Goal: Find specific page/section

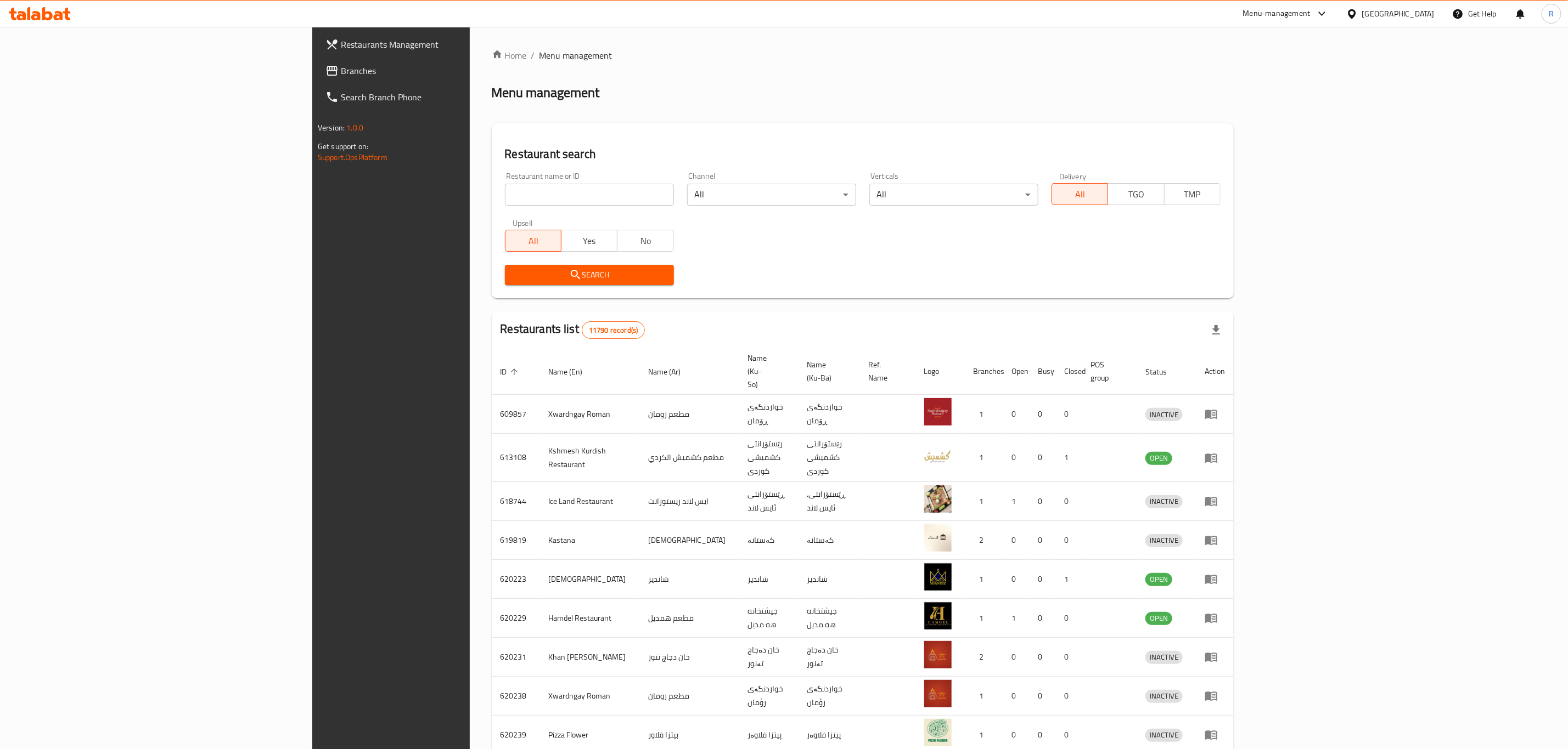
click at [505, 201] on input "search" at bounding box center [590, 195] width 169 height 22
type input "la lune ca"
click at [505, 266] on button "Search" at bounding box center [590, 274] width 169 height 21
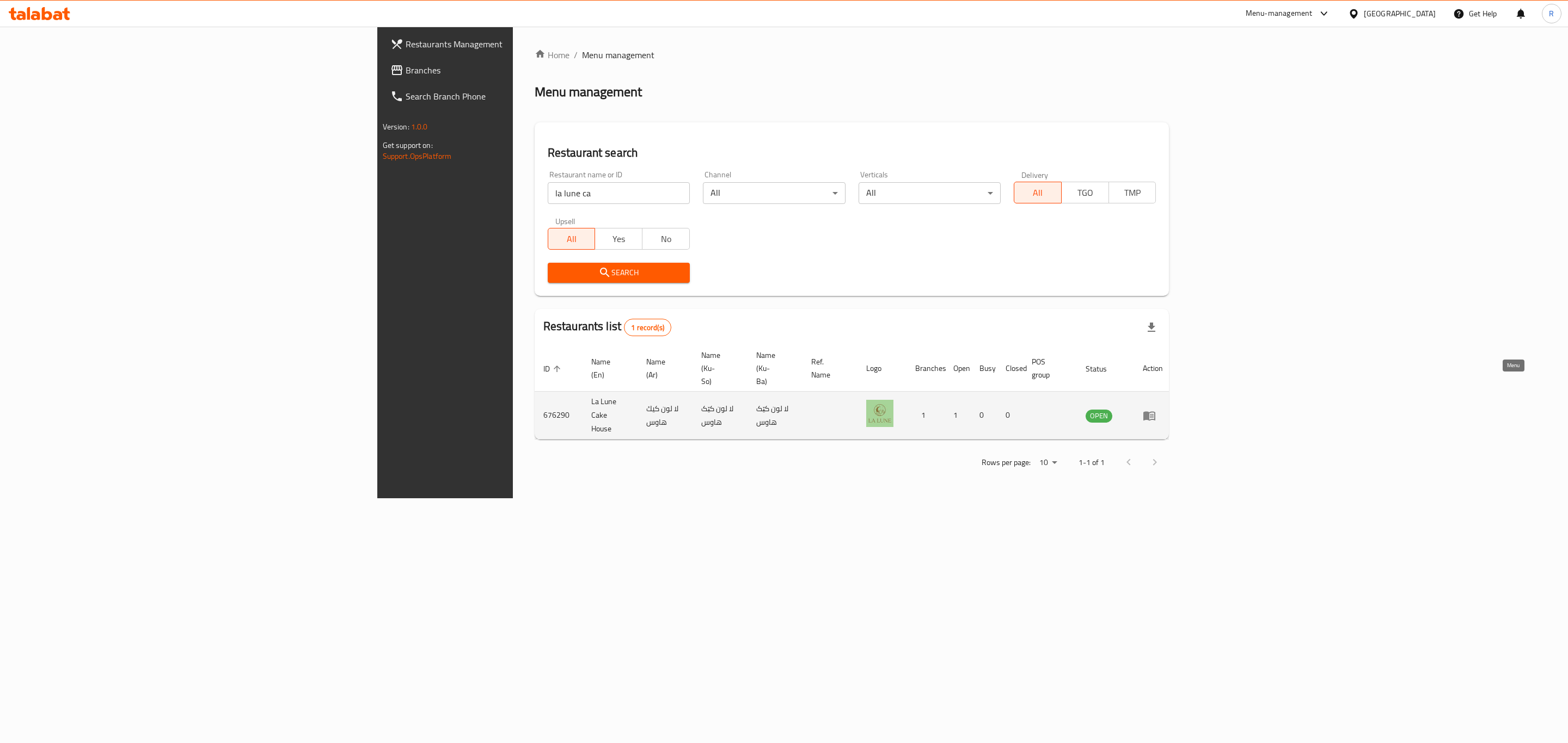
click at [1156, 409] on icon "enhanced table" at bounding box center [1150, 416] width 13 height 13
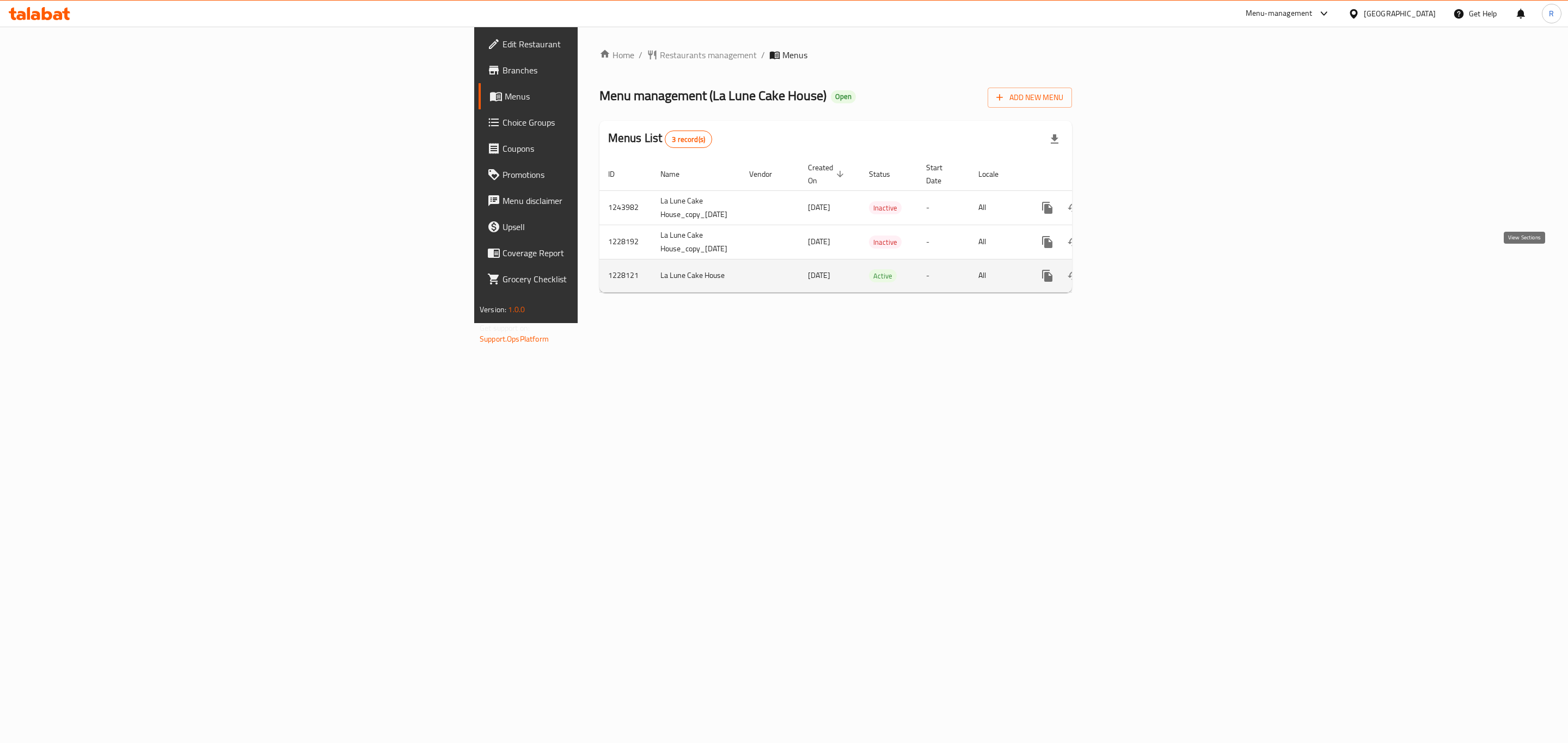
click at [1131, 271] on icon "enhanced table" at bounding box center [1125, 276] width 10 height 10
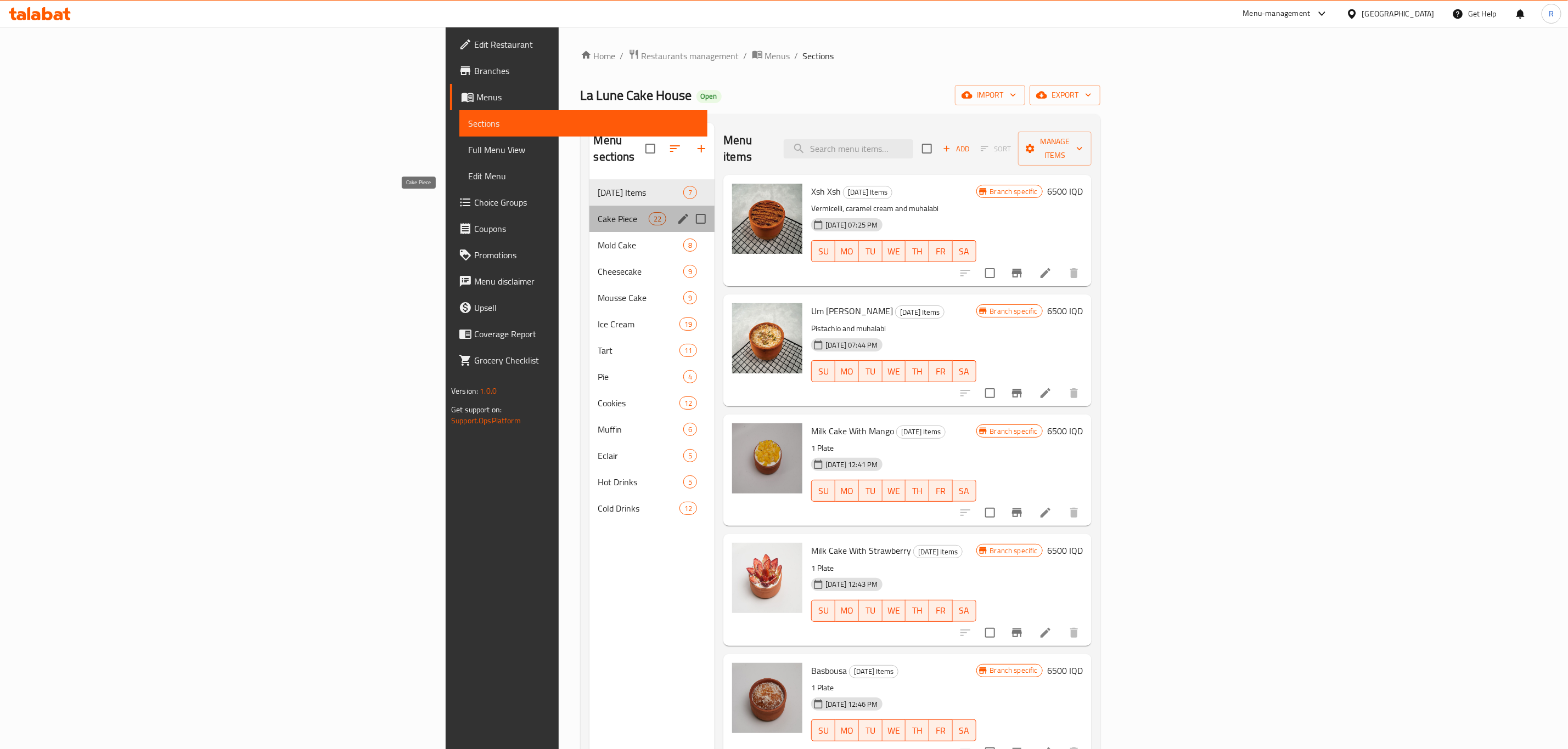
click at [599, 213] on span "Cake Piece" at bounding box center [624, 219] width 51 height 13
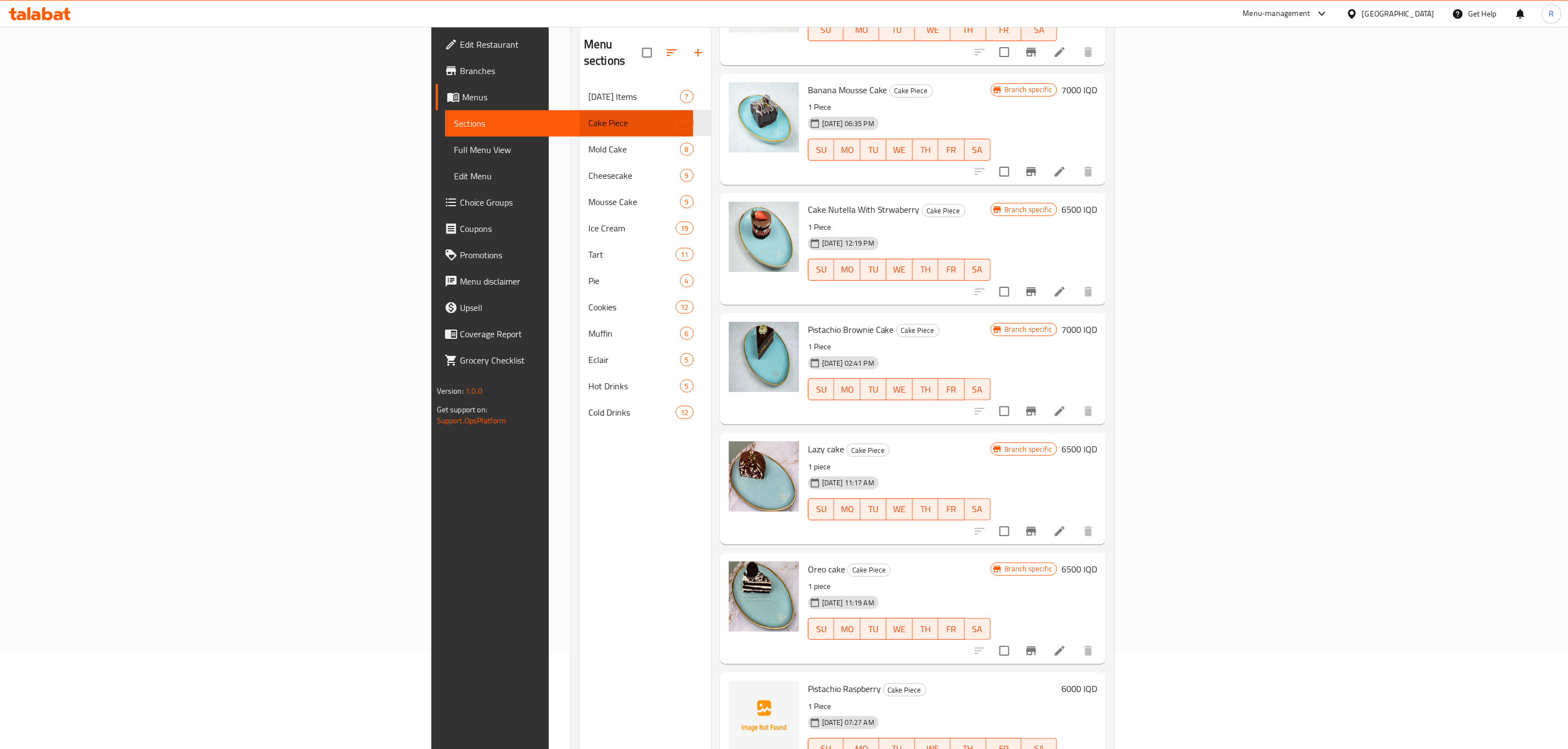
scroll to position [153, 0]
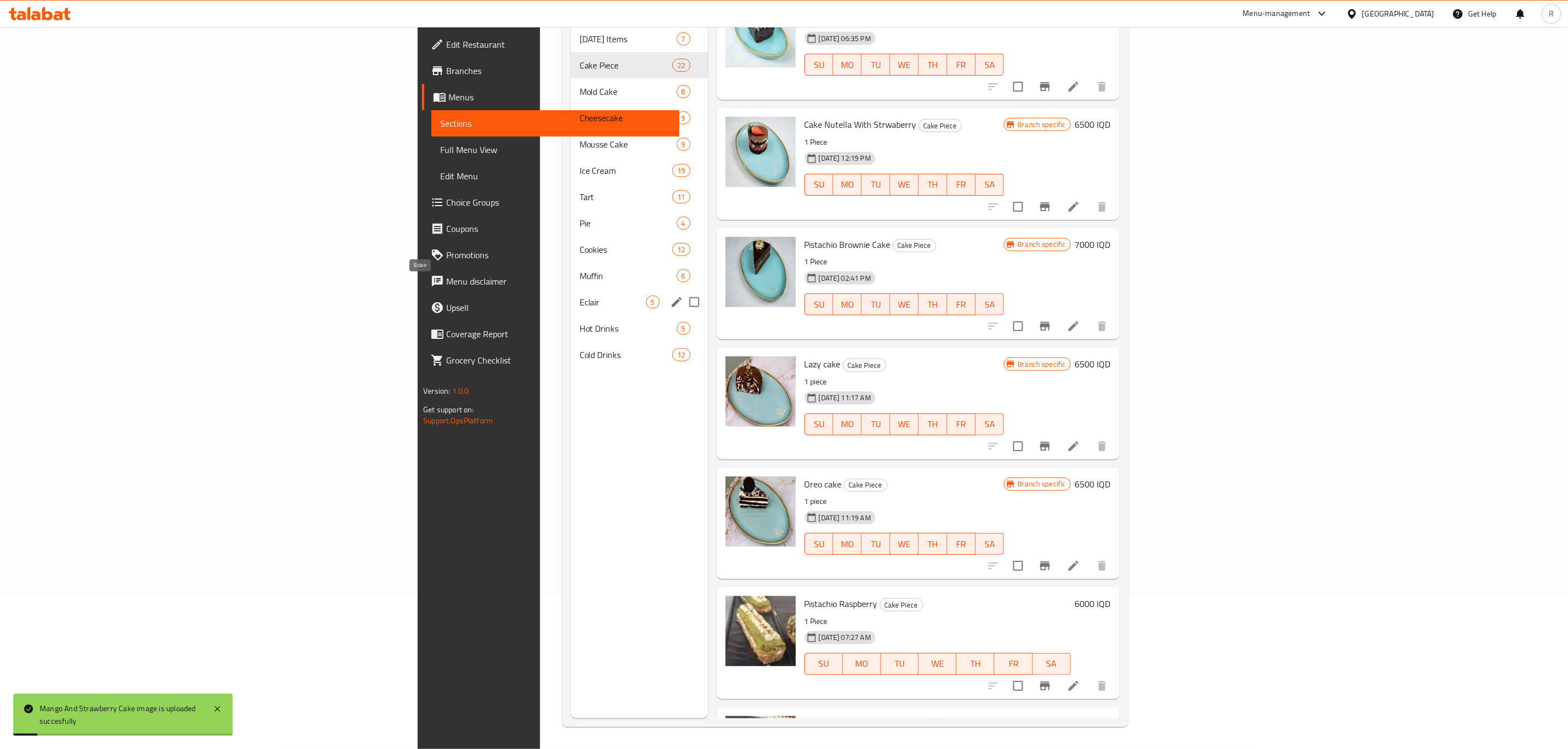
click at [580, 296] on span "Eclair" at bounding box center [613, 302] width 66 height 13
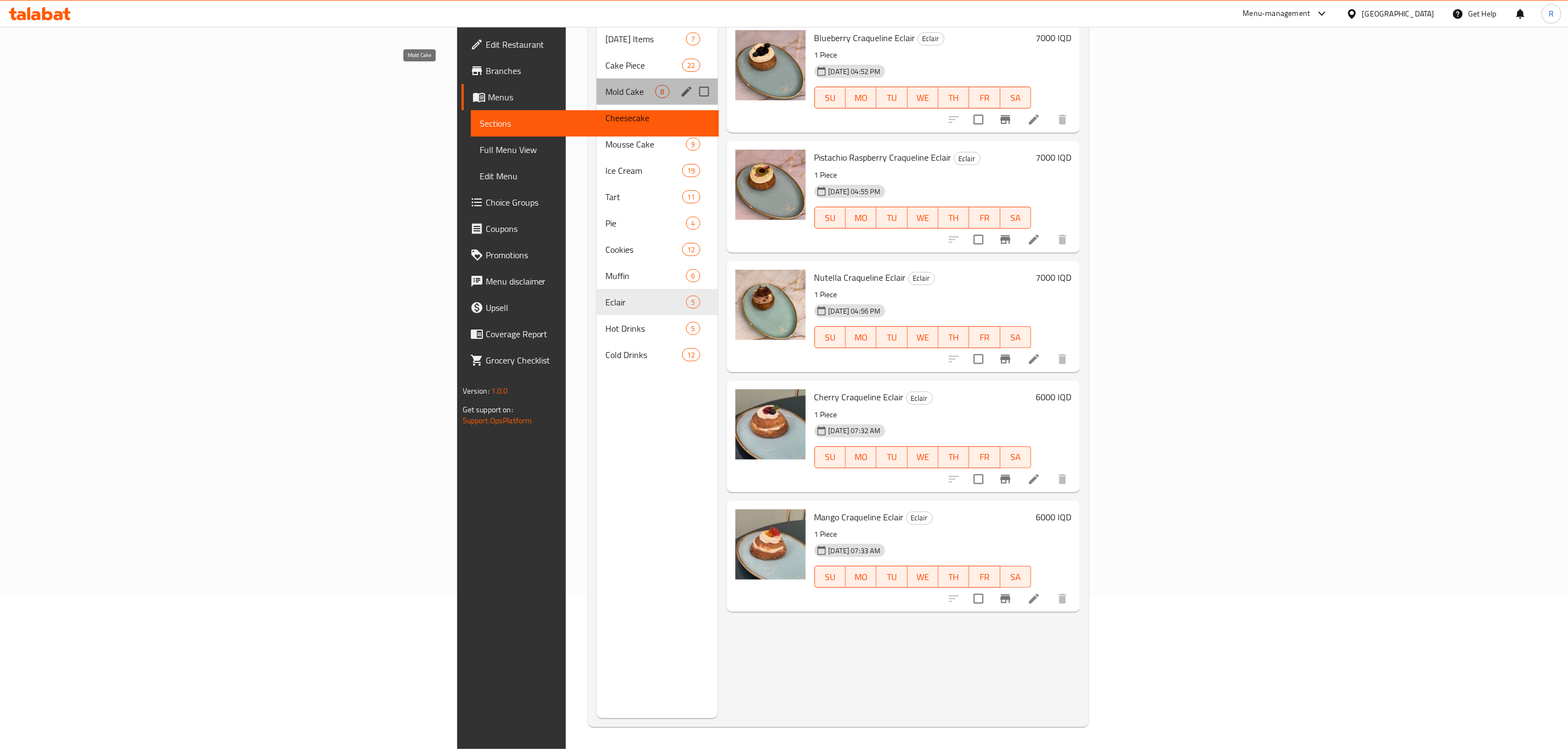
click at [606, 85] on span "Mold Cake" at bounding box center [631, 91] width 50 height 13
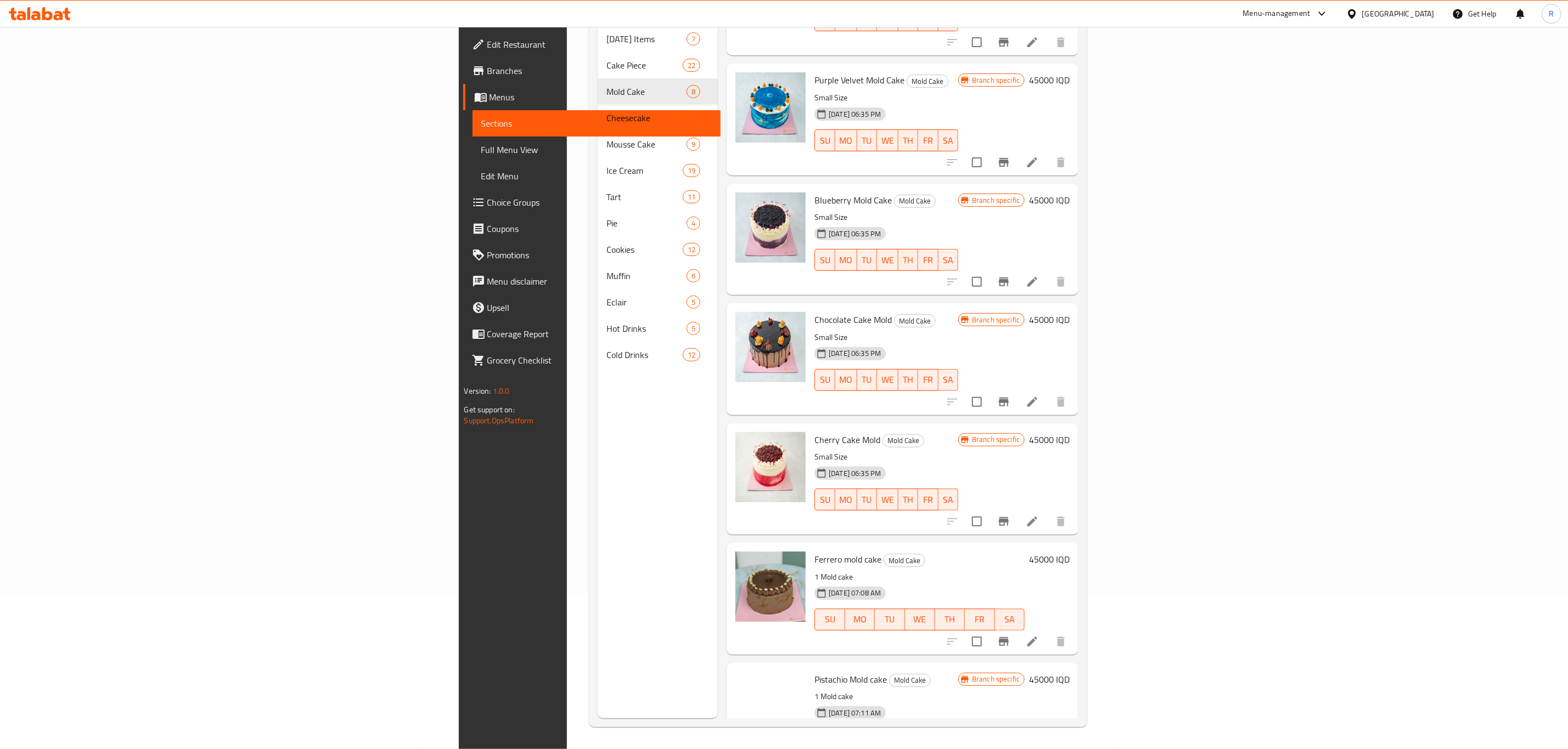
scroll to position [236, 0]
